Goal: Task Accomplishment & Management: Manage account settings

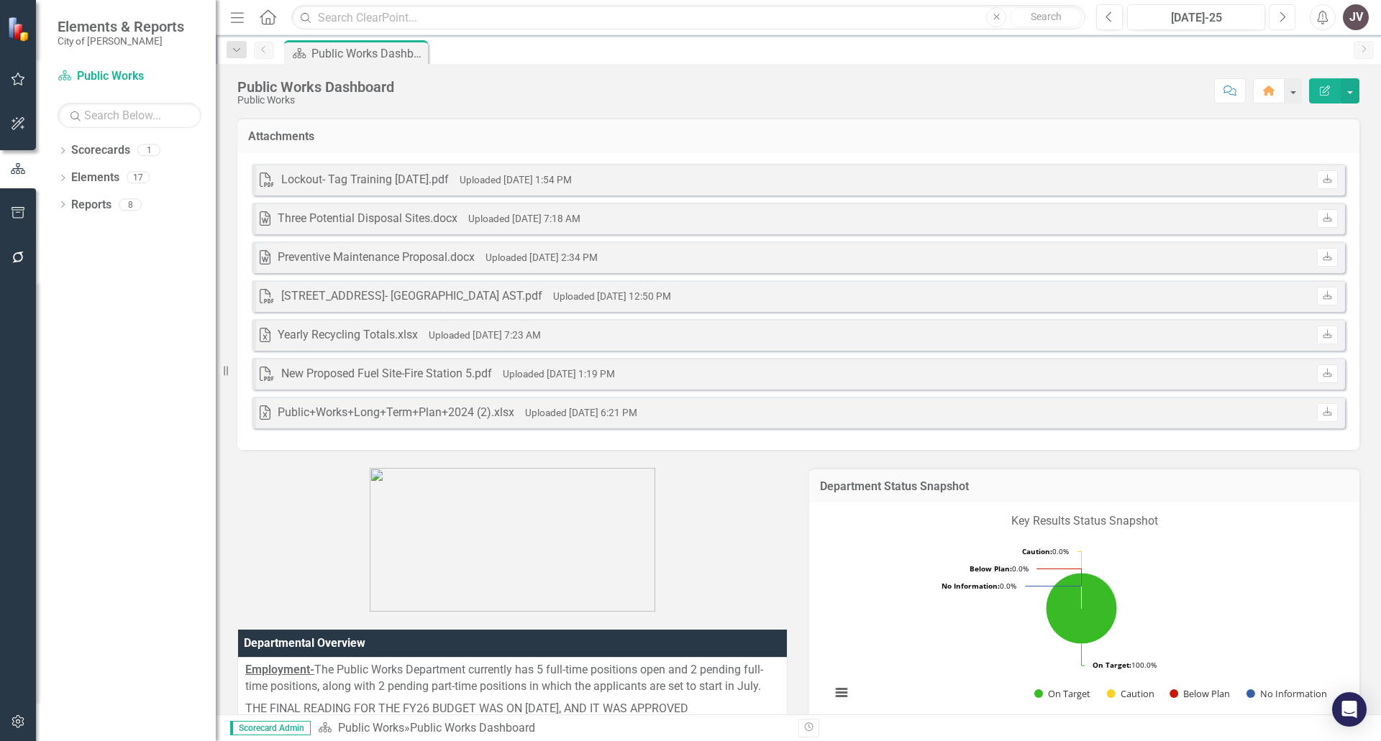
click at [1277, 16] on button "Next" at bounding box center [1282, 17] width 27 height 26
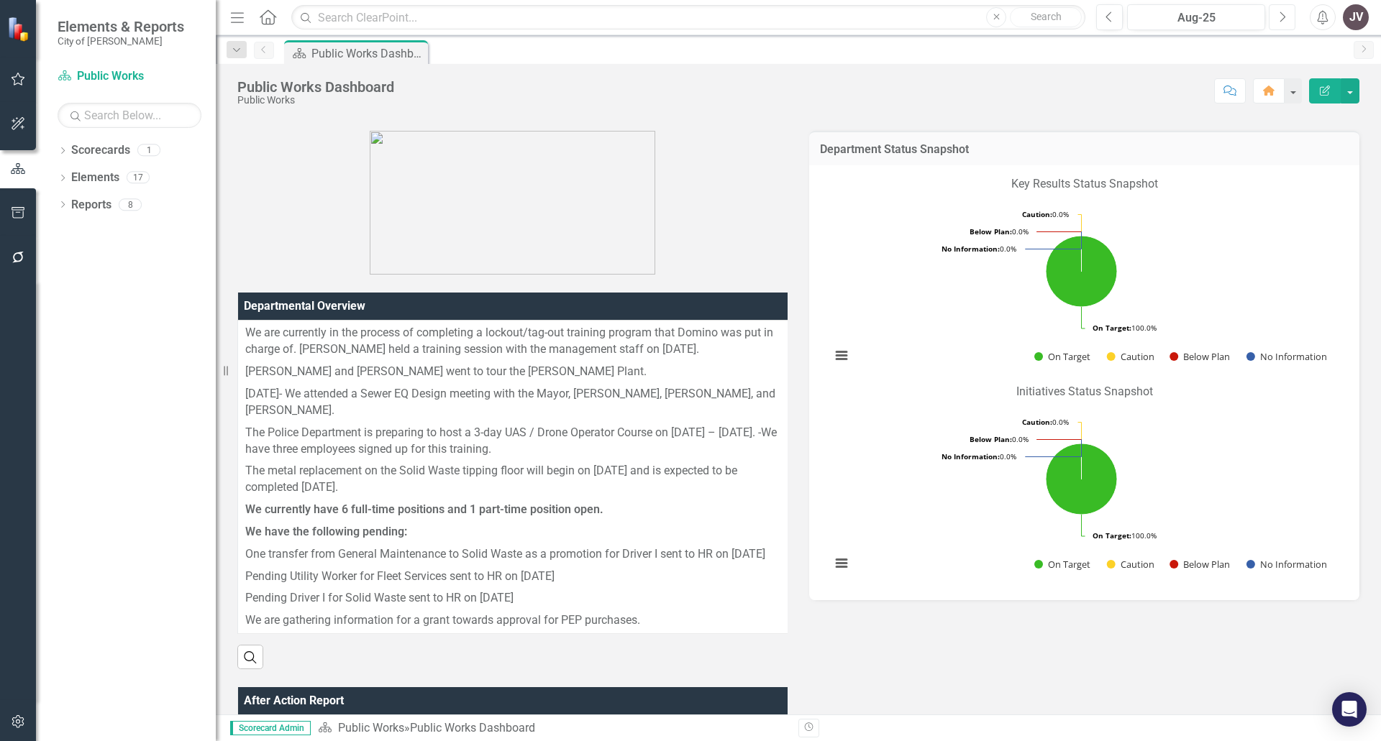
scroll to position [360, 0]
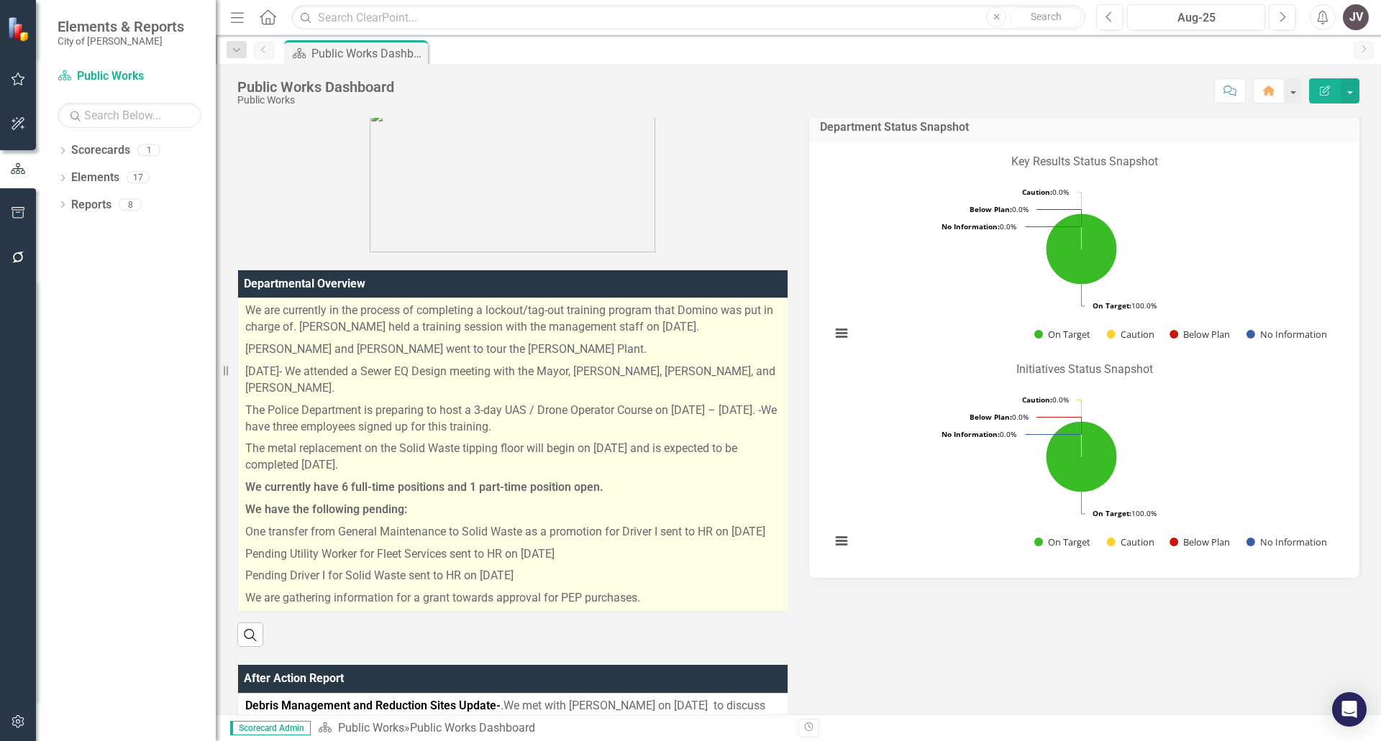
click at [511, 499] on p "We have the following pending:" at bounding box center [514, 510] width 539 height 22
click at [516, 499] on p "We have the following pending:" at bounding box center [514, 510] width 539 height 22
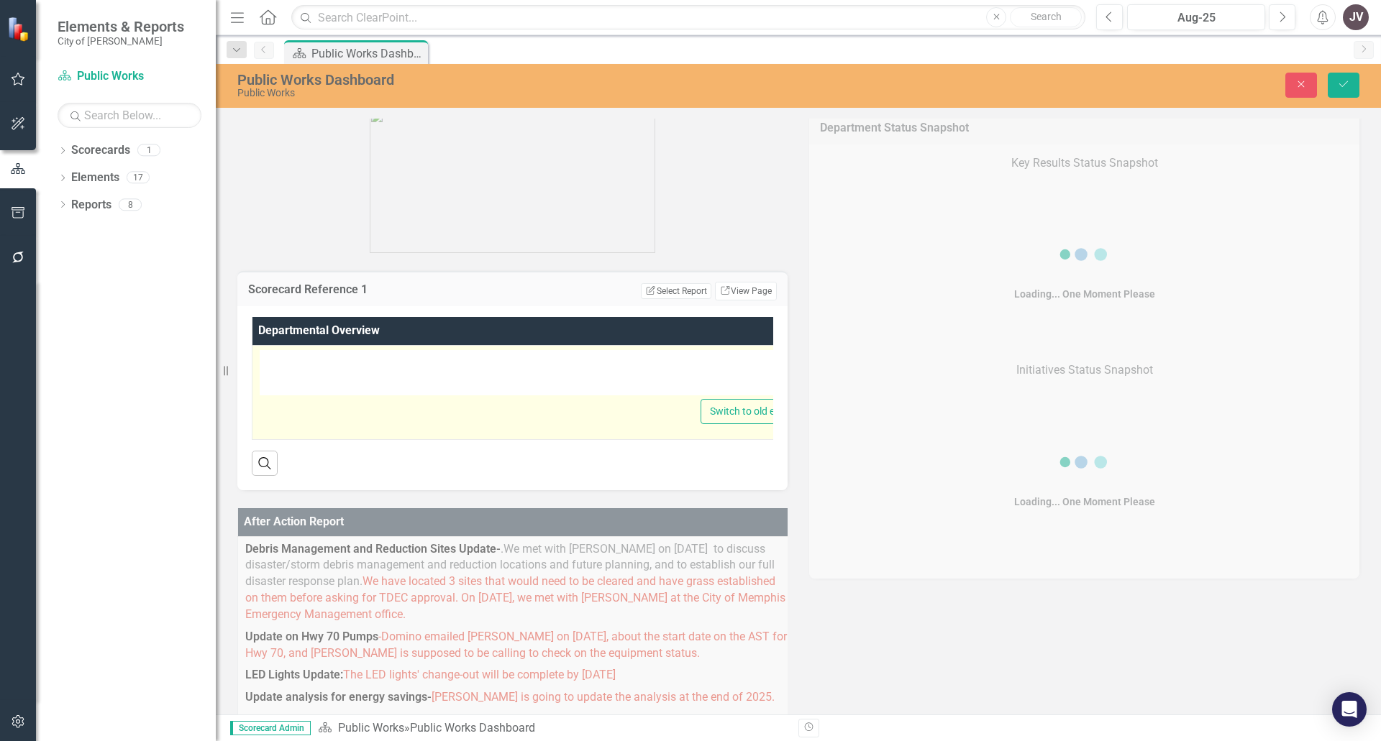
type textarea "<p>We are currently in the process of completing a lockout/tag-out training pro…"
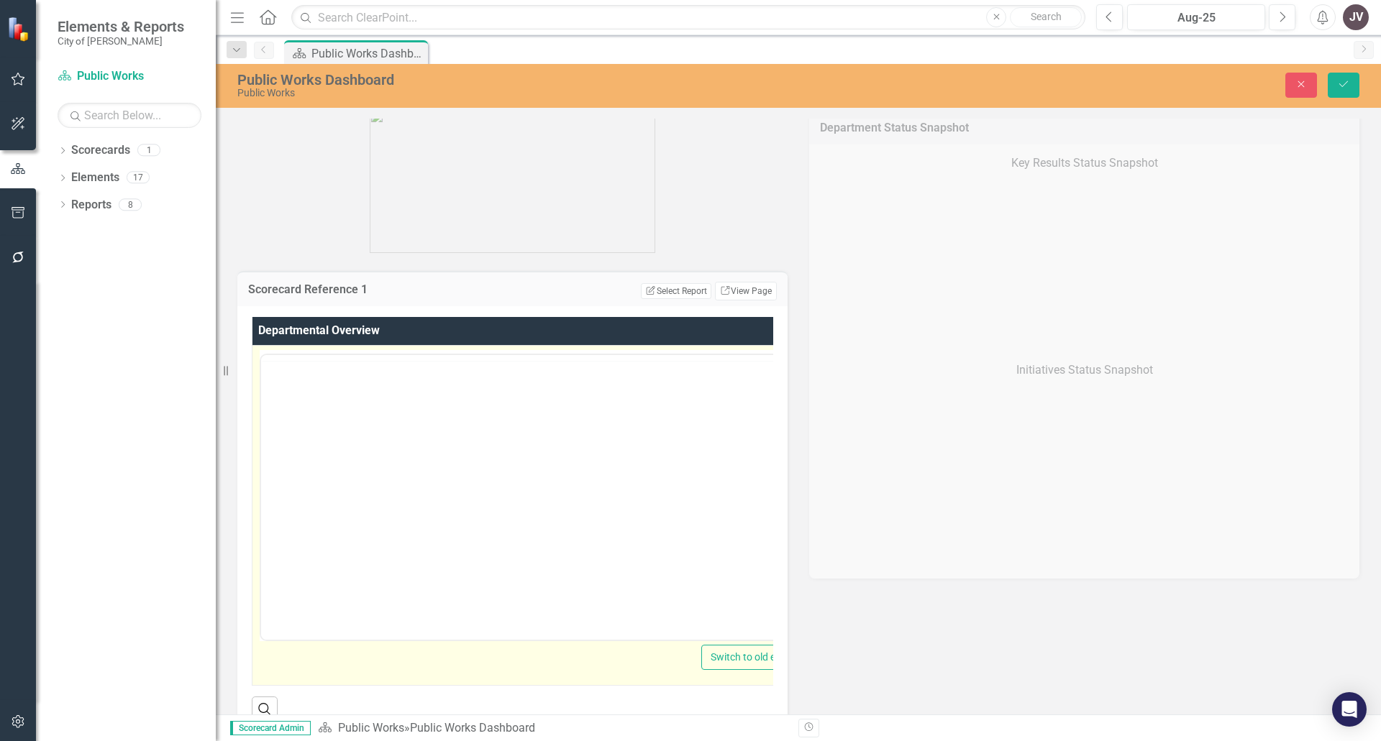
scroll to position [0, 0]
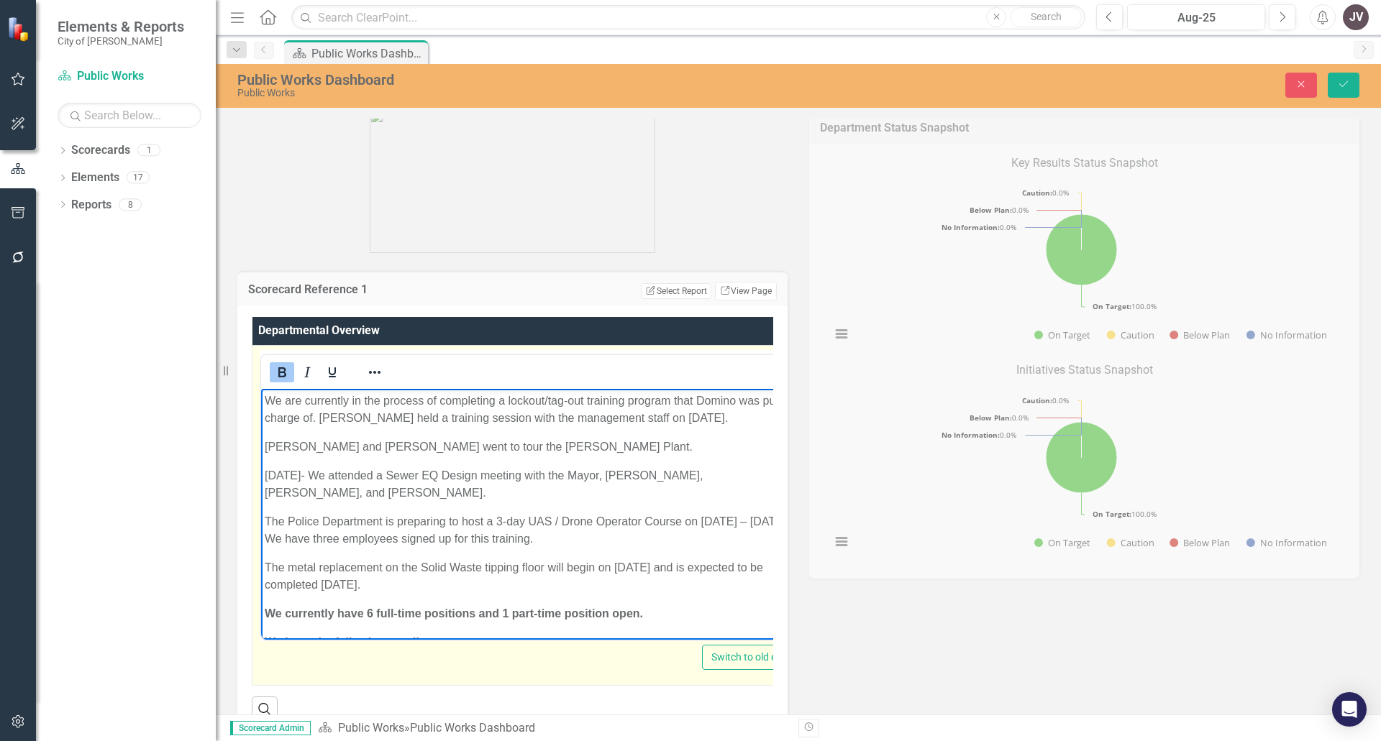
click at [369, 607] on strong "We currently have 6 full-time positions and 1 part-time position open." at bounding box center [454, 613] width 378 height 12
click at [375, 607] on strong "We currently have 6 full-time positions and 1 part-time position open." at bounding box center [454, 613] width 378 height 12
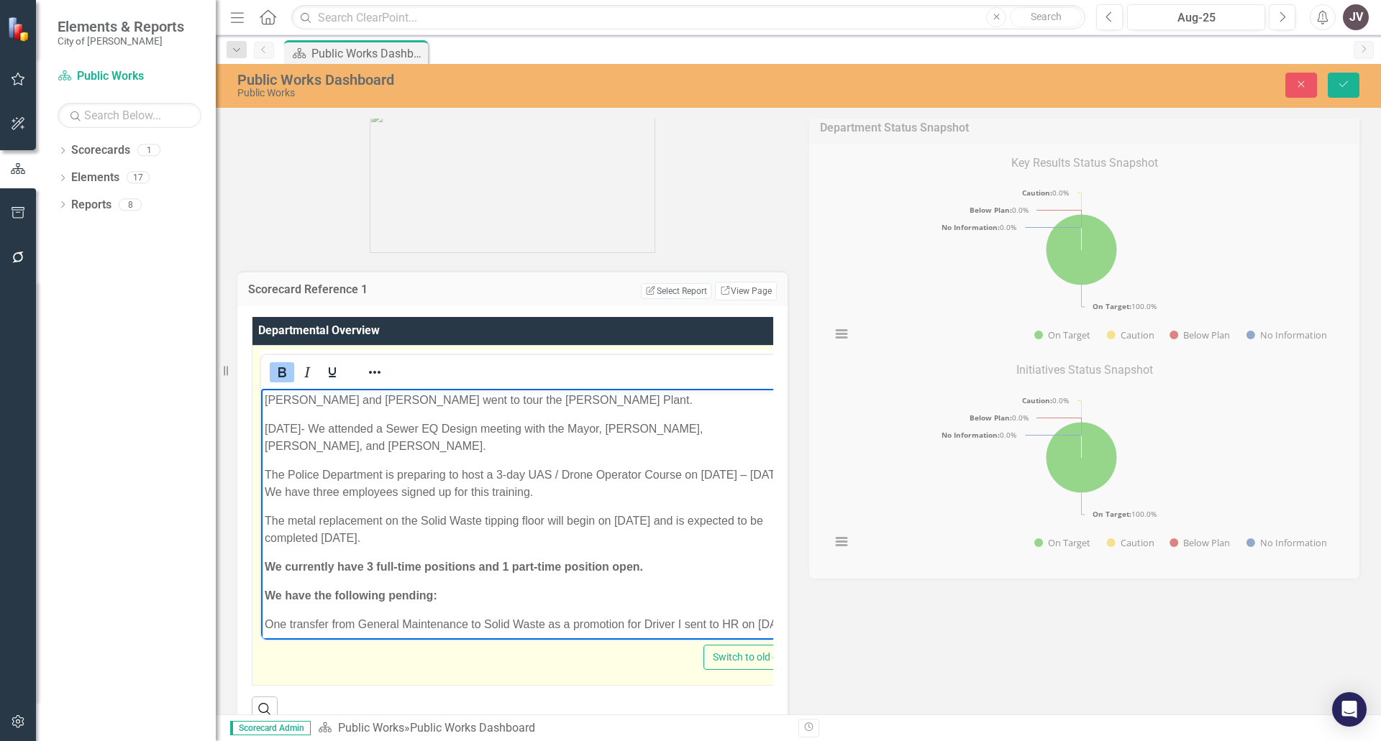
scroll to position [72, 0]
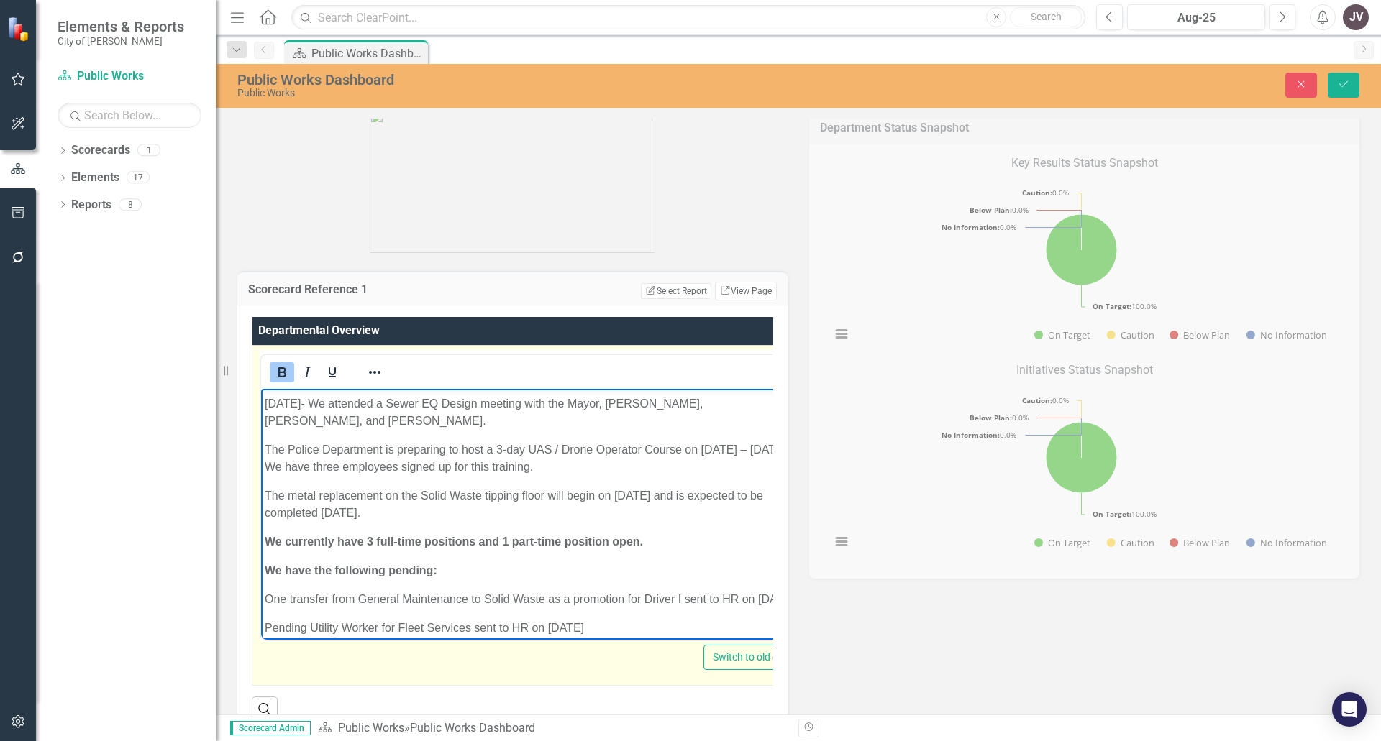
click at [646, 533] on p "We currently have 3 full-time positions and 1 part-time position open." at bounding box center [534, 541] width 538 height 17
click at [611, 535] on strong "We currently have 3 full-time positions and 1 part-time position open." at bounding box center [454, 541] width 378 height 12
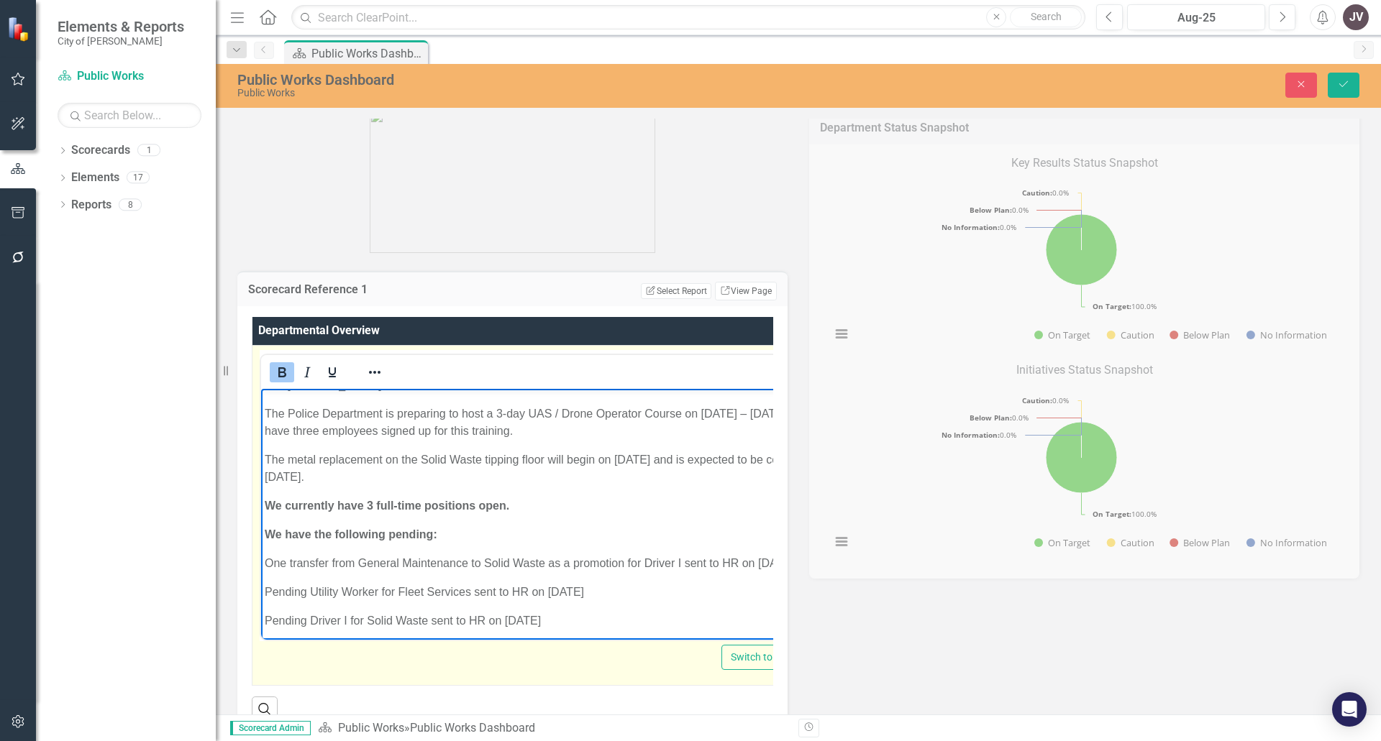
scroll to position [124, 0]
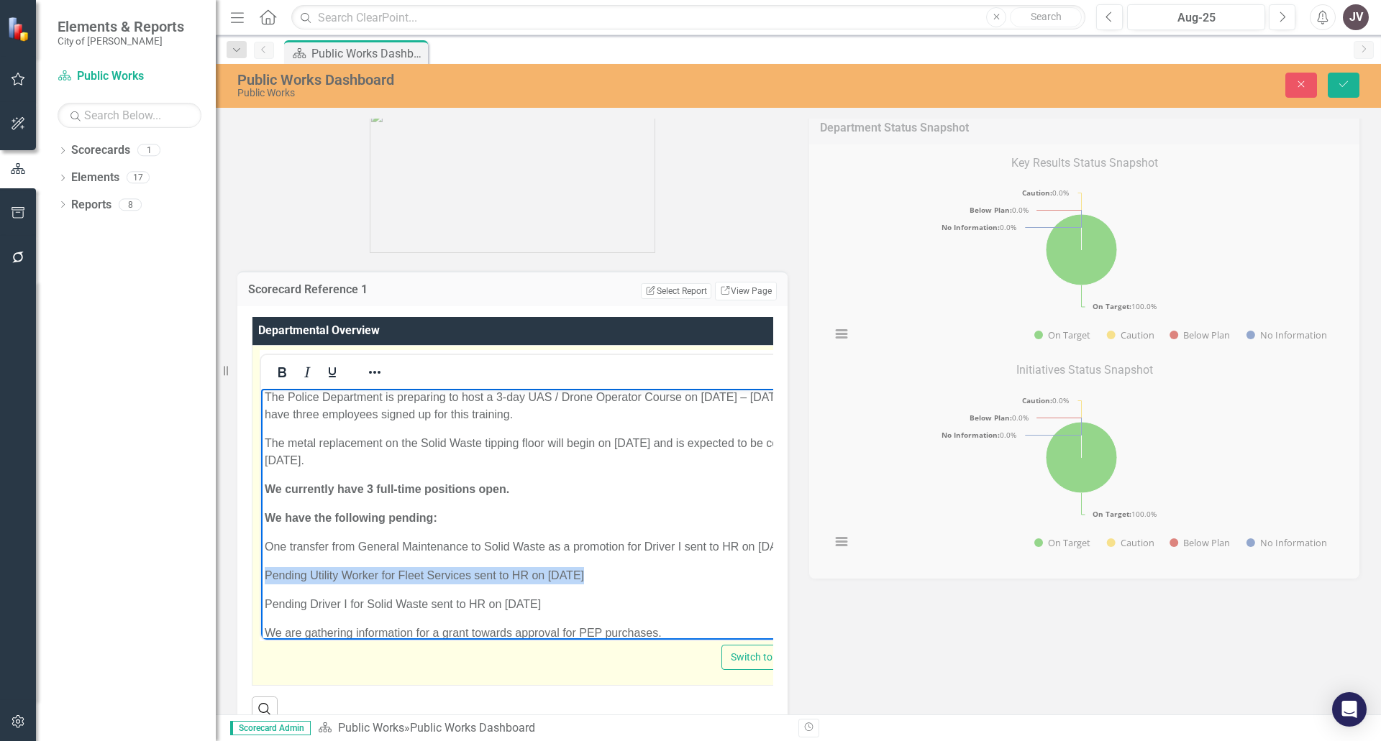
drag, startPoint x: 594, startPoint y: 560, endPoint x: 261, endPoint y: 557, distance: 333.0
click at [261, 557] on body "We are currently in the process of completing a lockout/tag-out training progra…" at bounding box center [542, 460] width 563 height 393
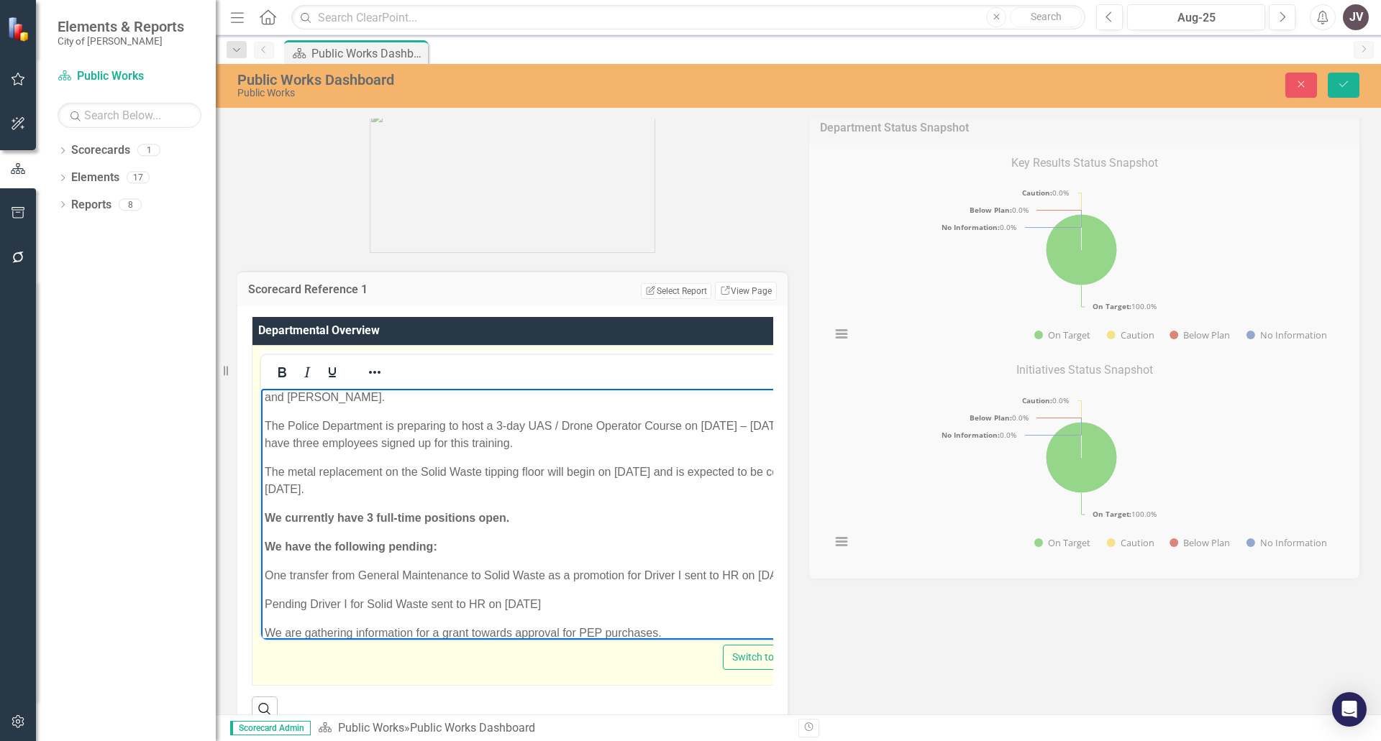
click at [521, 595] on p "Pending Driver I for Solid Waste sent to HR on [DATE]" at bounding box center [543, 603] width 557 height 17
click at [574, 595] on p "Pending Driver I for Solid Waste sent to HR on [DATE]" at bounding box center [545, 603] width 560 height 17
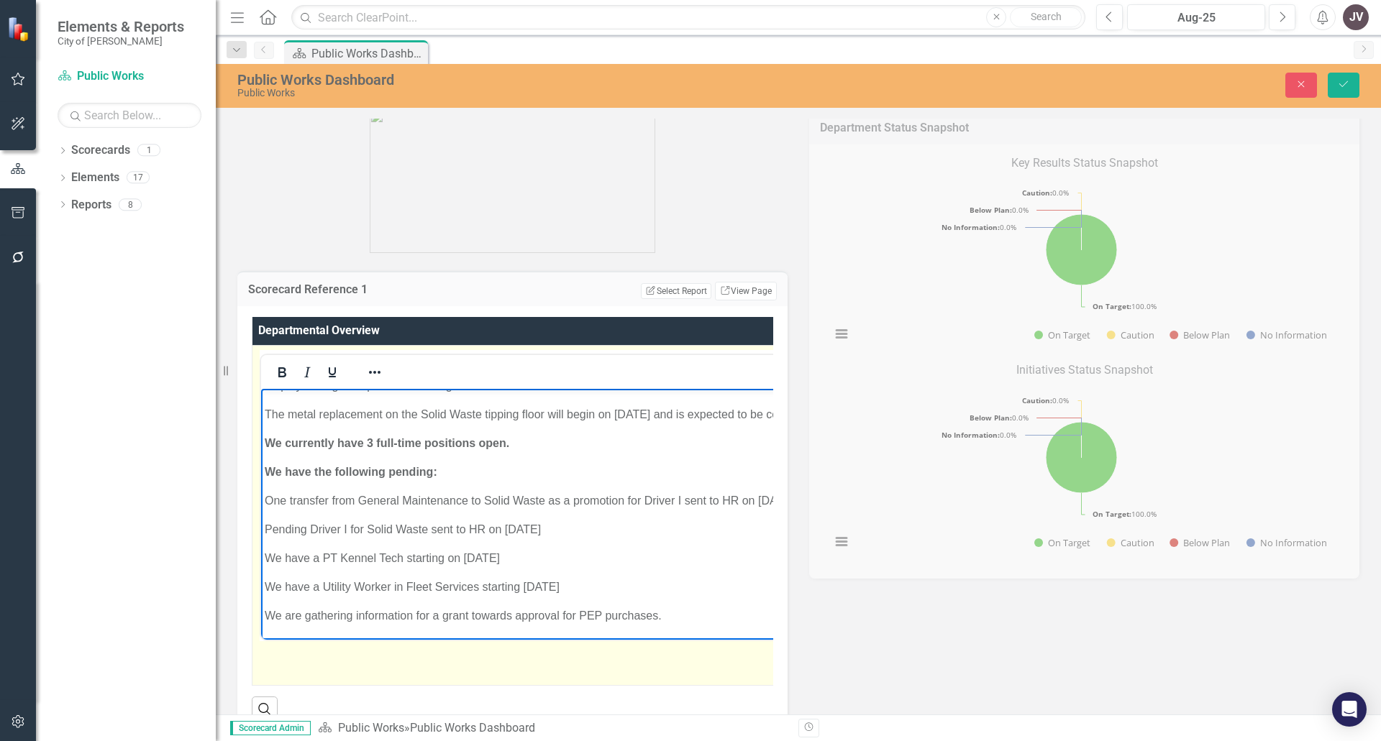
scroll to position [432, 0]
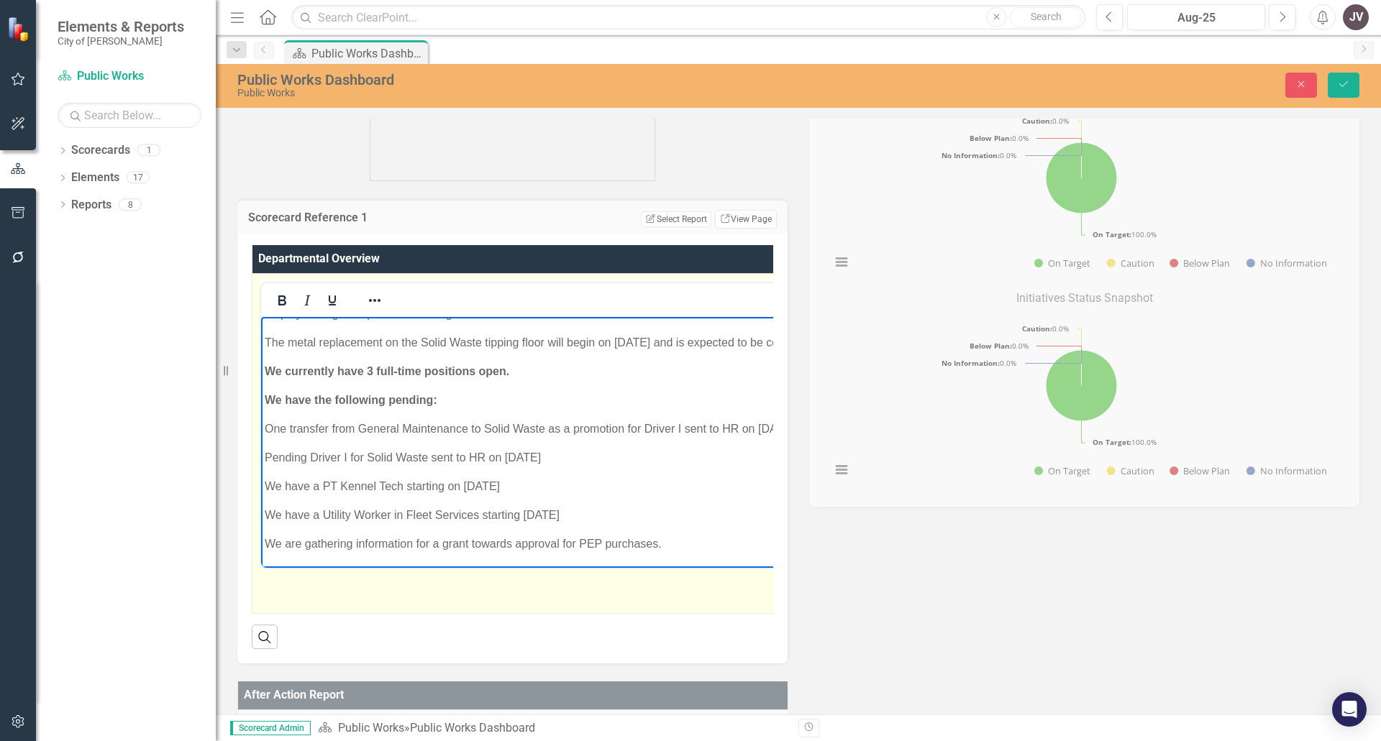
click at [650, 433] on p "One transfer from General Maintenance to Solid Waste as a promotion for Driver …" at bounding box center [589, 428] width 649 height 17
drag, startPoint x: 766, startPoint y: 427, endPoint x: 519, endPoint y: 747, distance: 404.5
click at [261, 430] on html "We are currently in the process of completing a lockout/tag-out training progra…" at bounding box center [589, 365] width 656 height 404
drag, startPoint x: 314, startPoint y: 423, endPoint x: 251, endPoint y: 432, distance: 63.9
click at [261, 432] on html "We are currently in the process of completing a lockout/tag-out training progra…" at bounding box center [589, 365] width 657 height 404
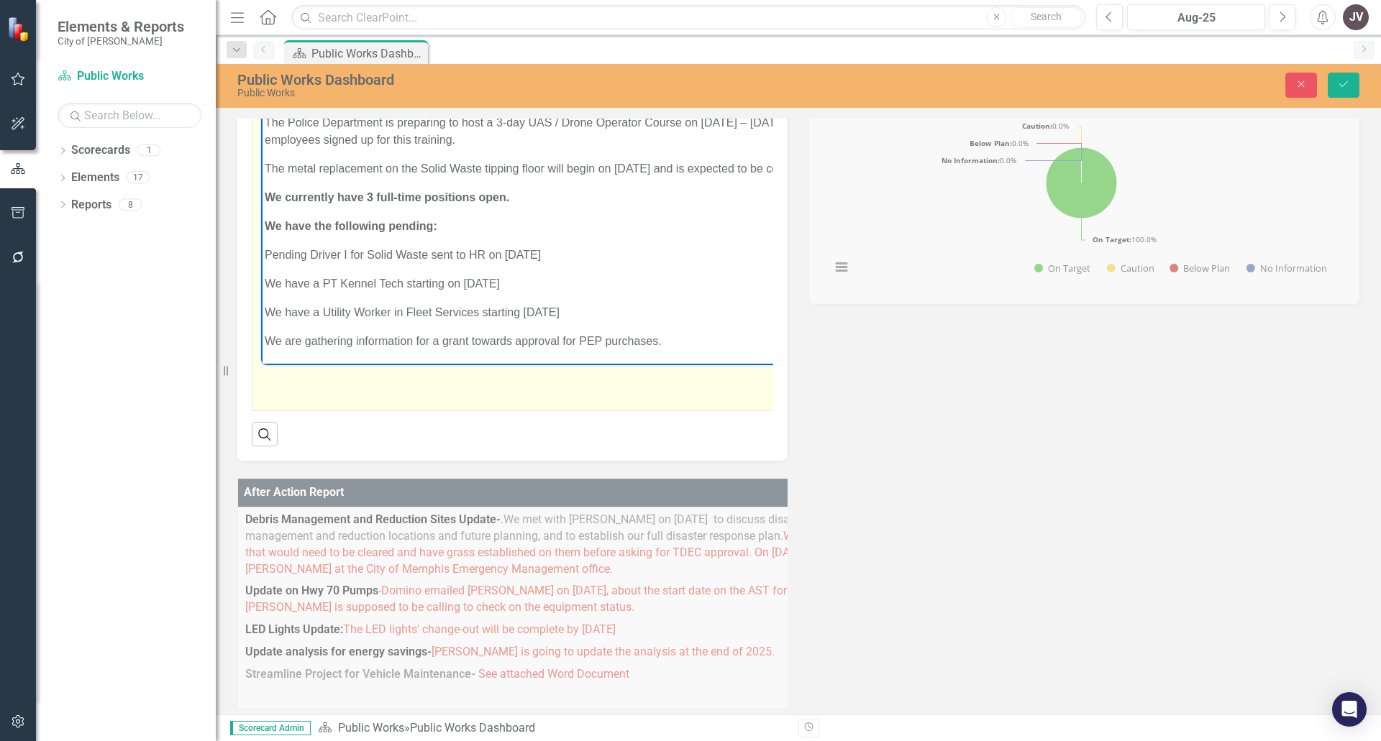
scroll to position [647, 0]
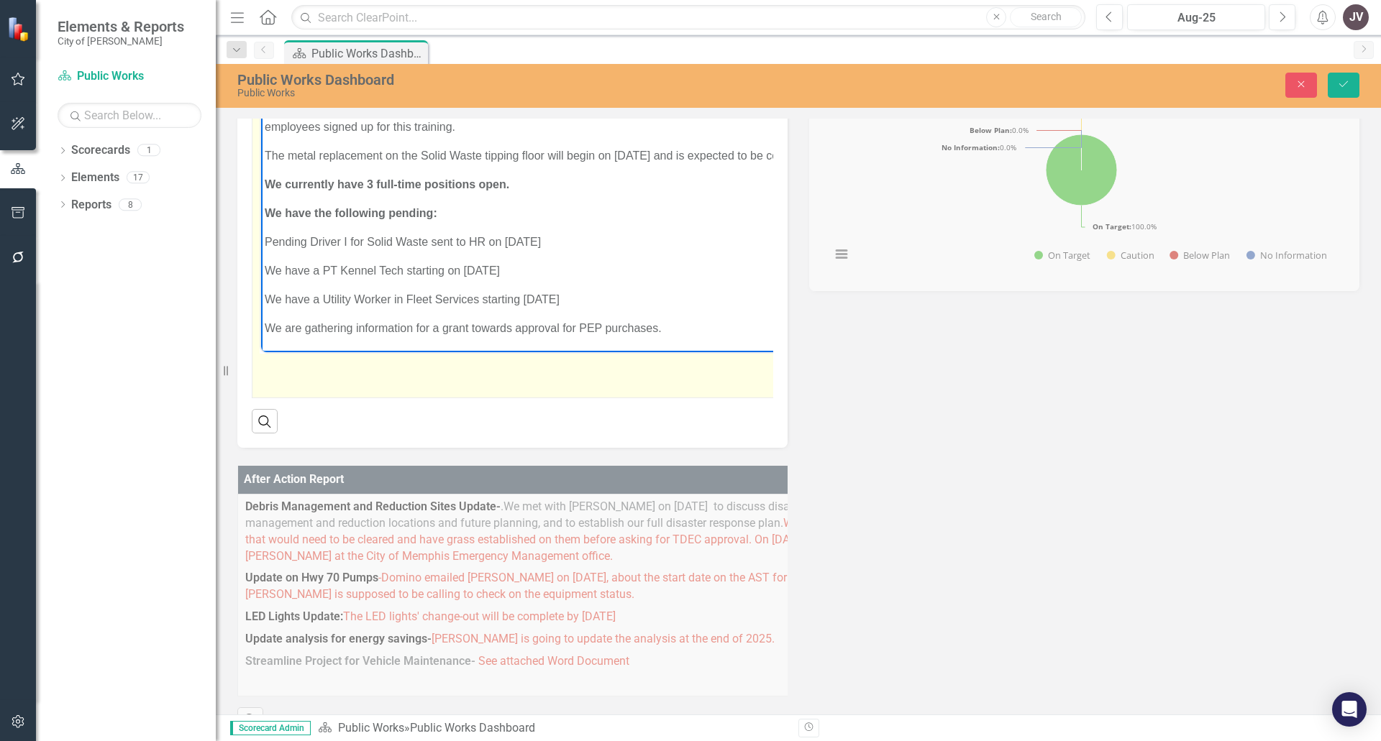
click at [279, 228] on body "We are currently in the process of completing a lockout/tag-out training progra…" at bounding box center [590, 163] width 658 height 375
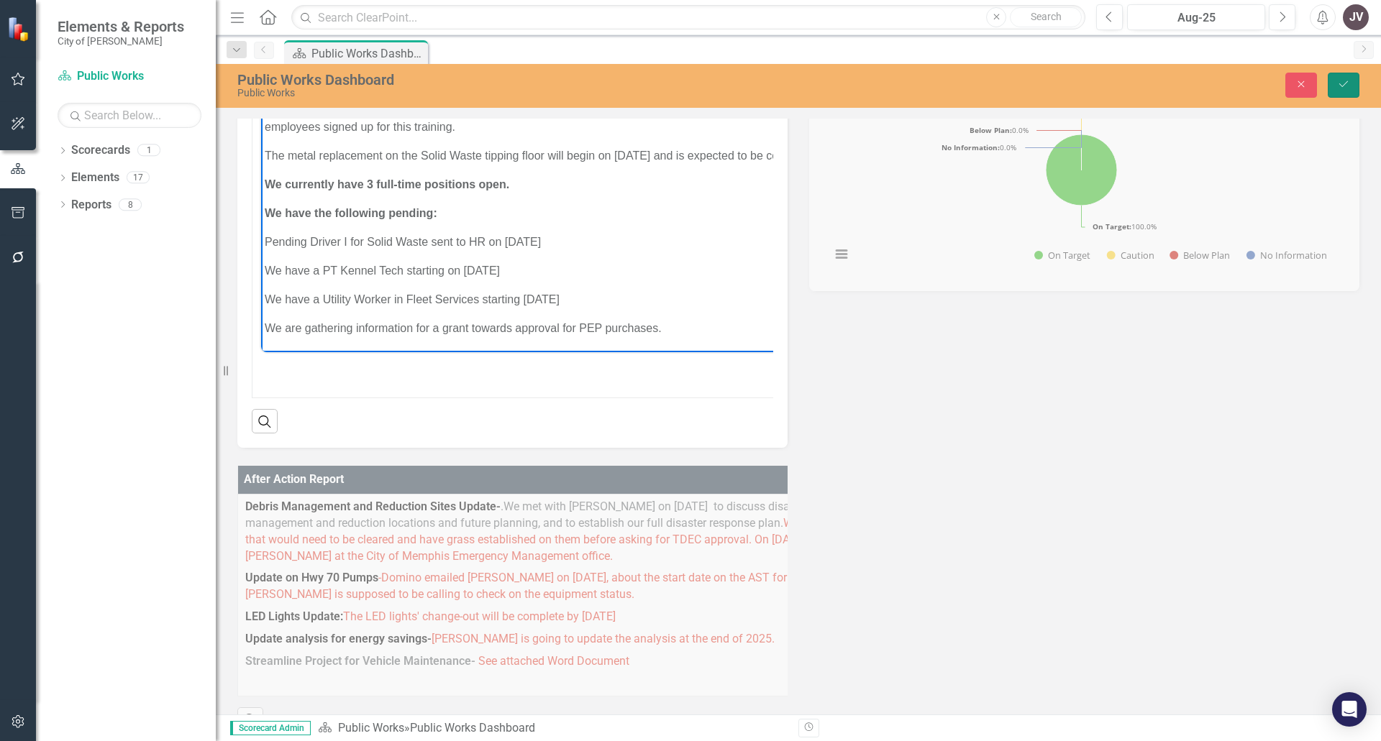
click at [1343, 85] on icon "Save" at bounding box center [1343, 84] width 13 height 10
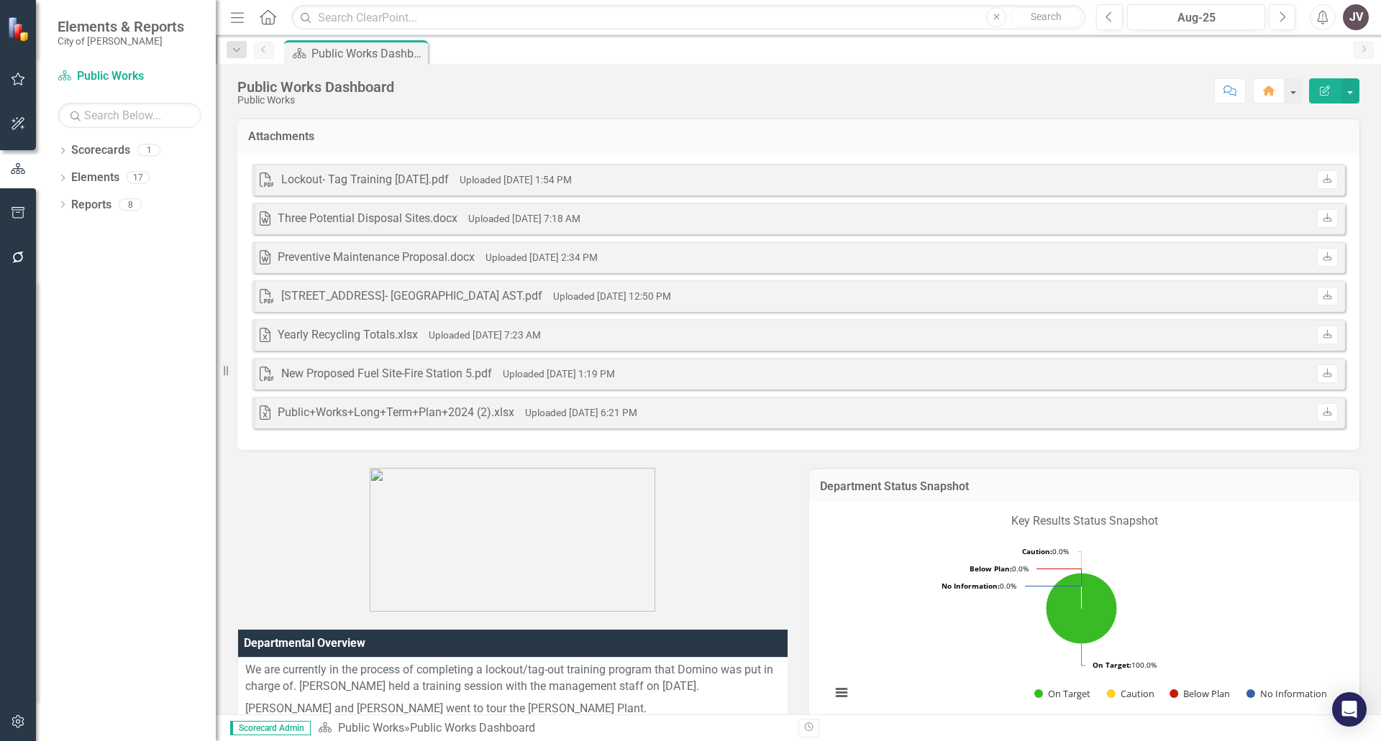
click at [1357, 19] on div "JV" at bounding box center [1356, 17] width 26 height 26
click at [1297, 186] on link "Logout Log Out" at bounding box center [1311, 181] width 114 height 27
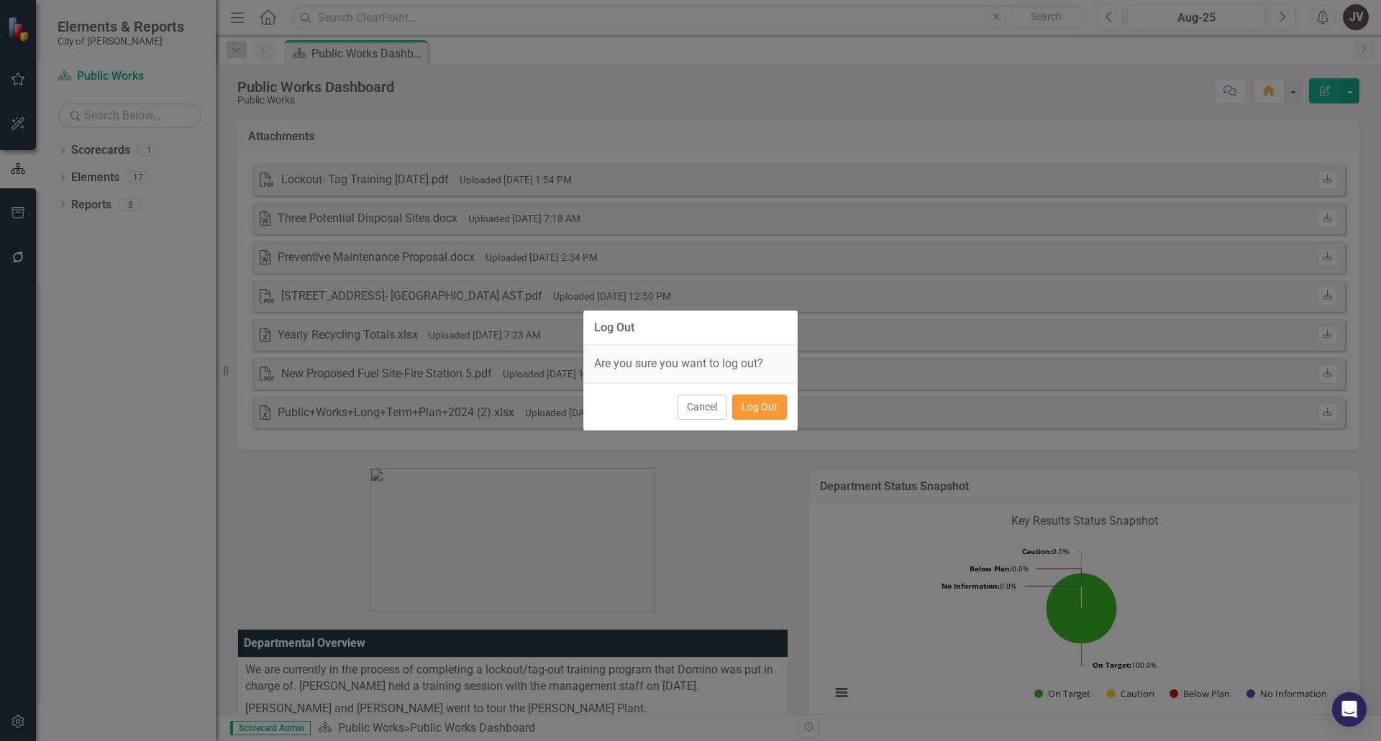
drag, startPoint x: 781, startPoint y: 409, endPoint x: 1377, endPoint y: 302, distance: 605.8
click at [781, 409] on button "Log Out" at bounding box center [759, 407] width 55 height 25
